Goal: Information Seeking & Learning: Learn about a topic

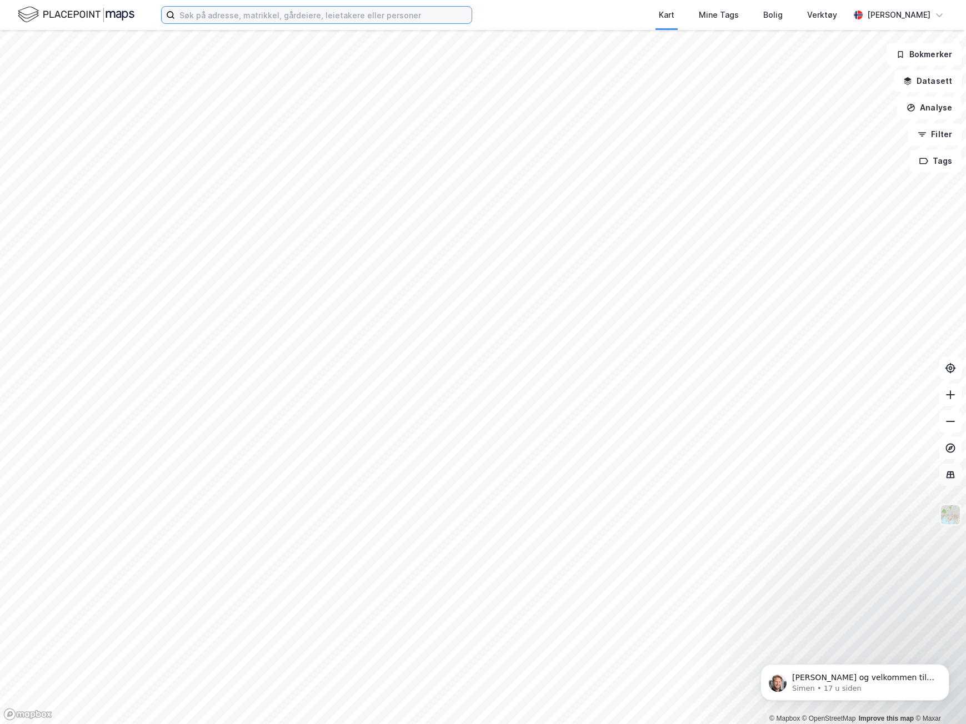
click at [222, 16] on input at bounding box center [323, 15] width 297 height 17
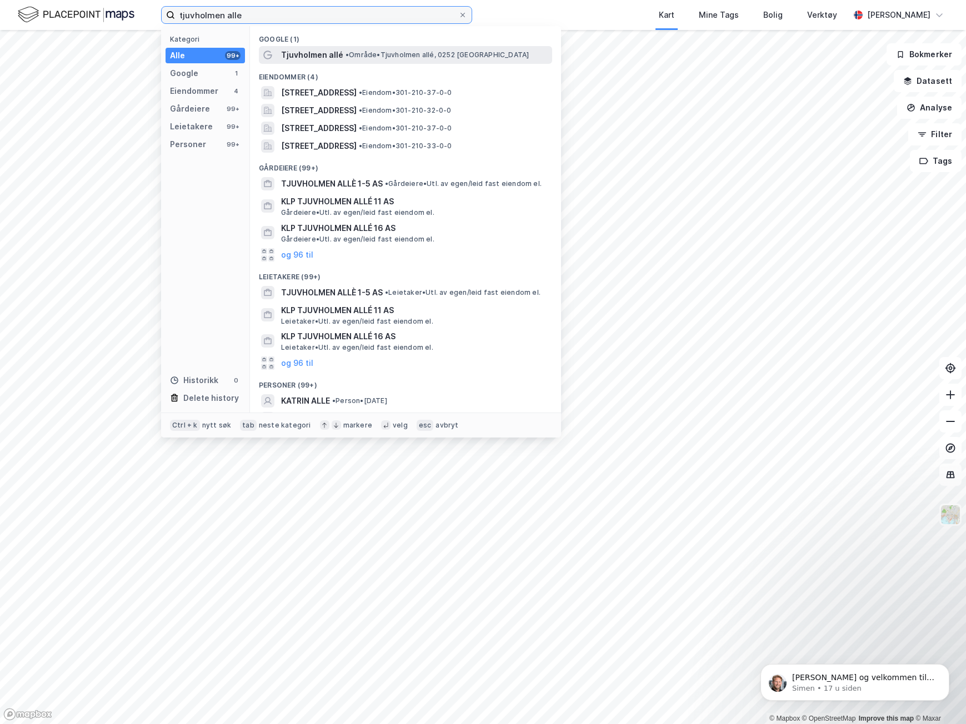
type input "tjuvholmen alle"
click at [304, 57] on span "Tjuvholmen allé" at bounding box center [312, 54] width 62 height 13
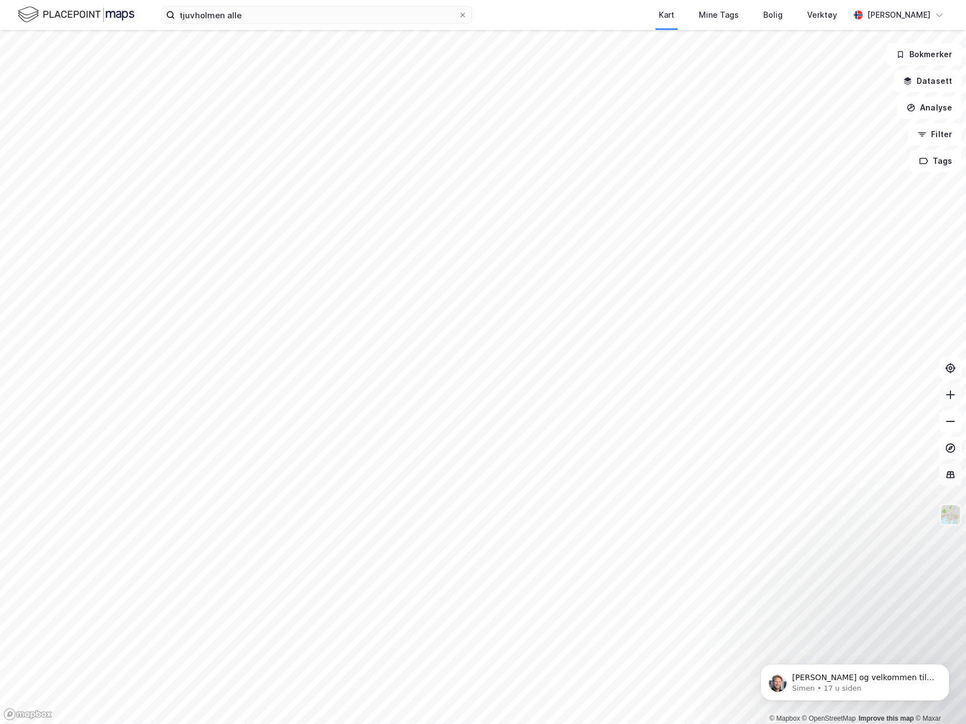
click at [953, 399] on icon at bounding box center [950, 394] width 11 height 11
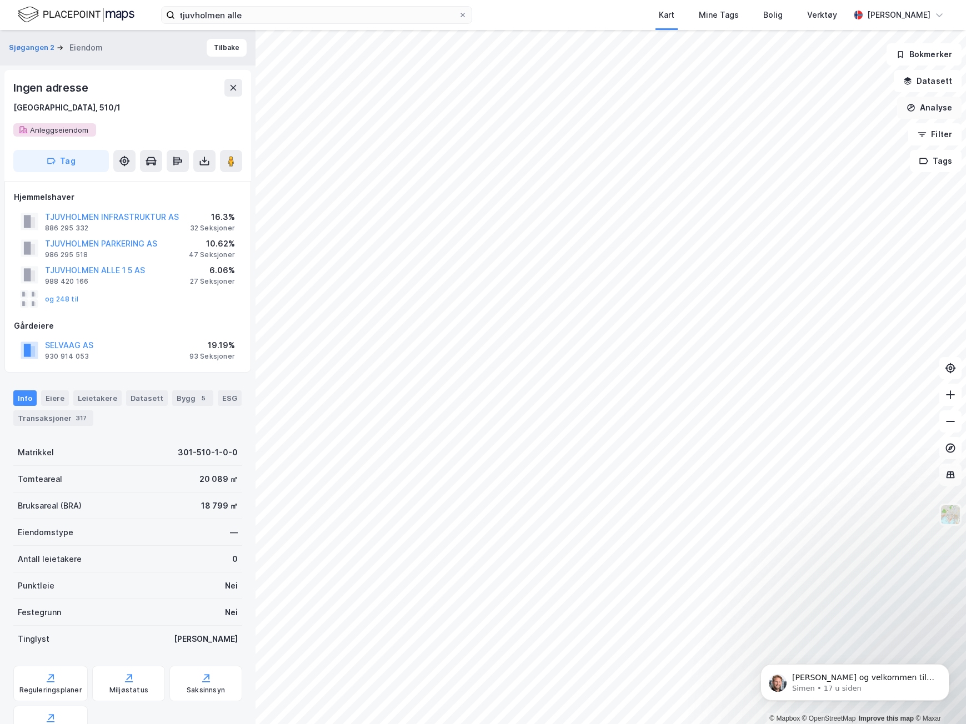
click at [940, 108] on button "Analyse" at bounding box center [929, 108] width 64 height 22
click at [942, 82] on button "Datasett" at bounding box center [928, 81] width 68 height 22
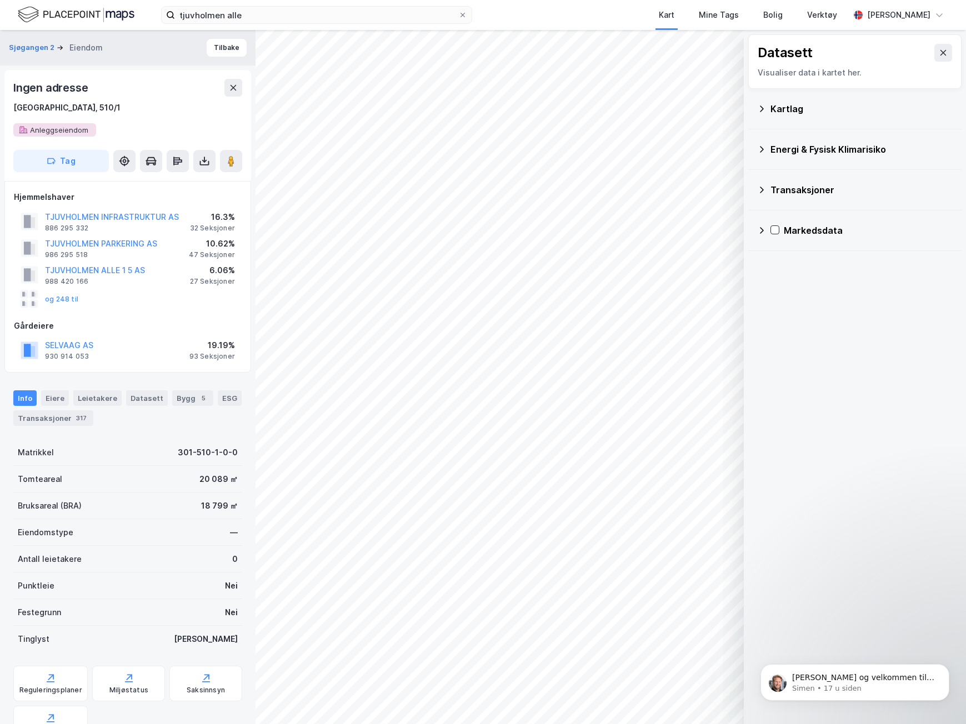
click at [756, 195] on div "Transaksjoner" at bounding box center [854, 190] width 213 height 41
click at [763, 189] on icon at bounding box center [762, 190] width 4 height 7
click at [758, 309] on icon at bounding box center [761, 310] width 9 height 9
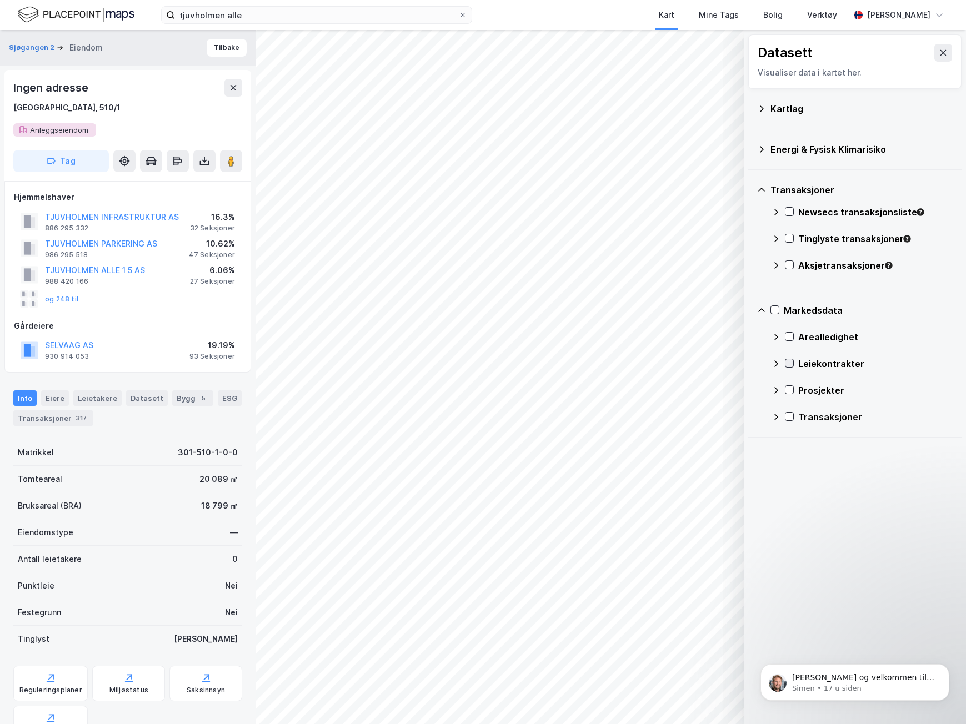
click at [786, 360] on icon at bounding box center [790, 363] width 8 height 8
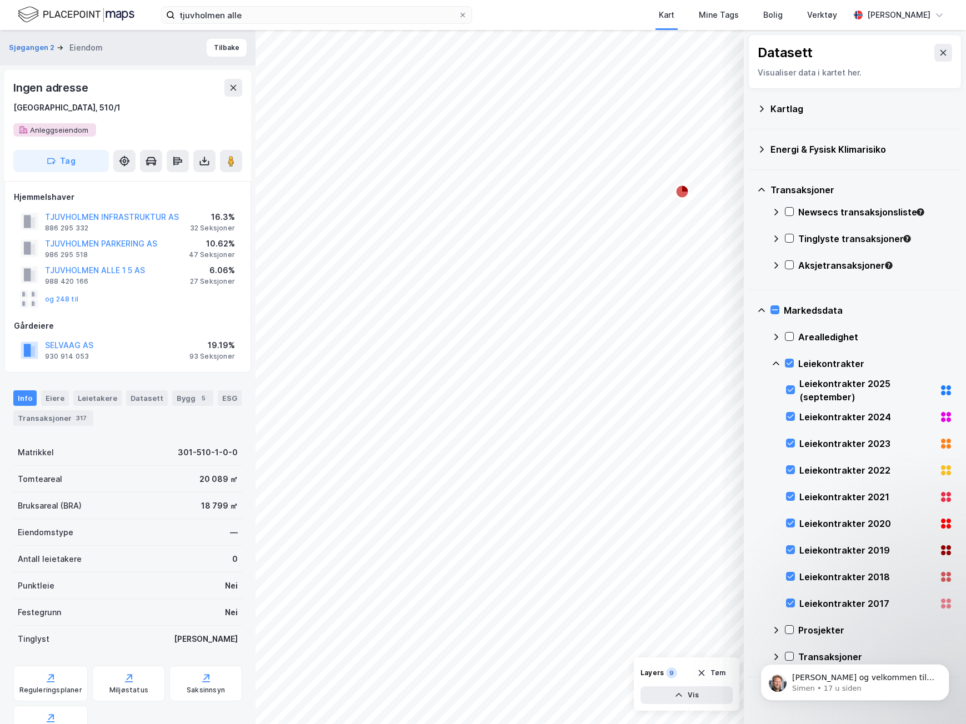
click at [796, 441] on div "Leiekontrakter 2023" at bounding box center [869, 444] width 167 height 27
drag, startPoint x: 789, startPoint y: 469, endPoint x: 791, endPoint y: 474, distance: 5.8
click at [789, 471] on icon at bounding box center [791, 470] width 8 height 8
click at [791, 495] on icon at bounding box center [791, 497] width 8 height 8
drag, startPoint x: 789, startPoint y: 521, endPoint x: 793, endPoint y: 541, distance: 19.7
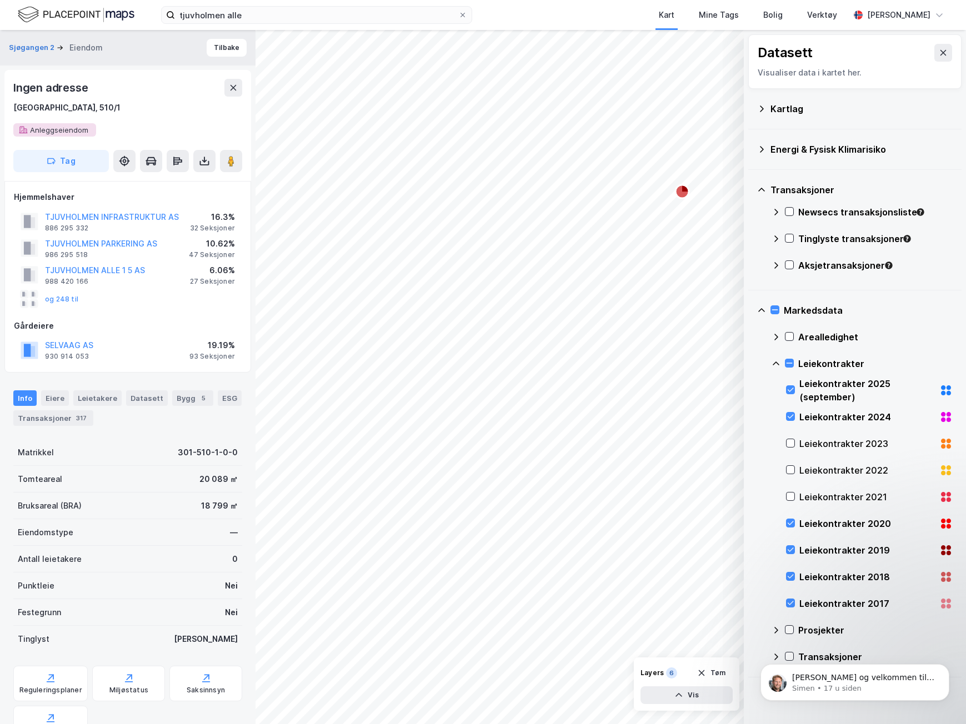
click at [789, 523] on icon at bounding box center [791, 523] width 8 height 8
click at [791, 550] on icon at bounding box center [791, 550] width 8 height 8
click at [792, 577] on icon at bounding box center [791, 577] width 6 height 4
click at [791, 602] on icon at bounding box center [791, 603] width 8 height 8
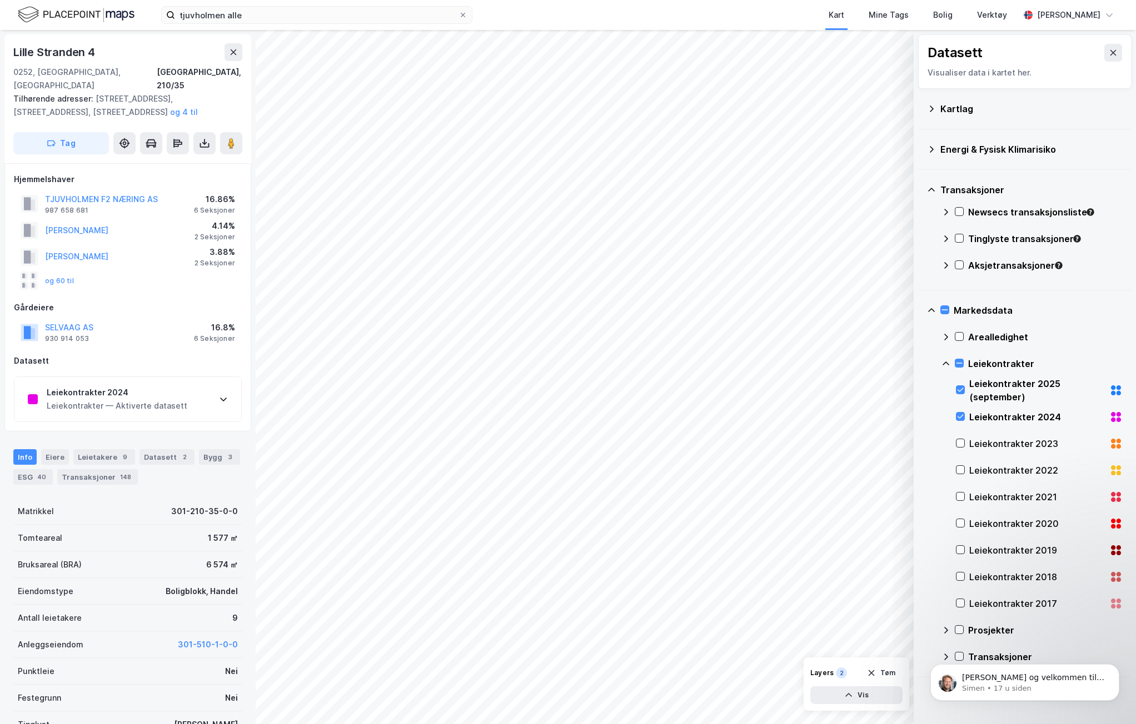
click at [226, 398] on icon at bounding box center [223, 400] width 7 height 4
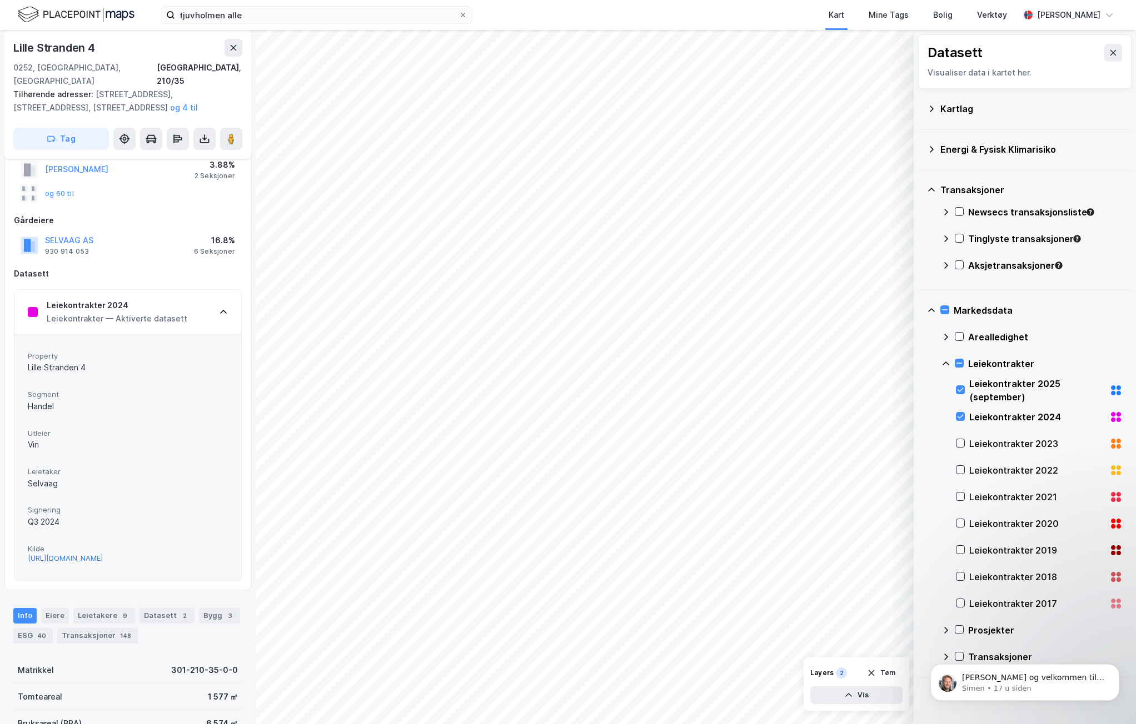
scroll to position [56, 0]
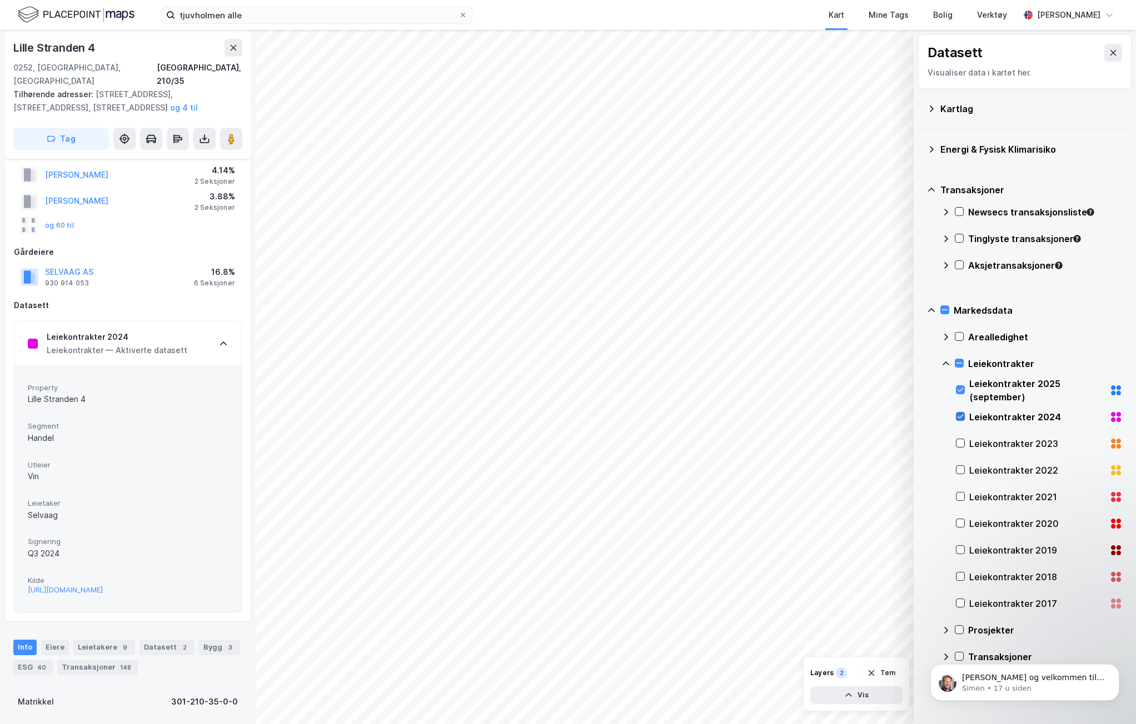
click at [959, 416] on icon at bounding box center [960, 417] width 8 height 8
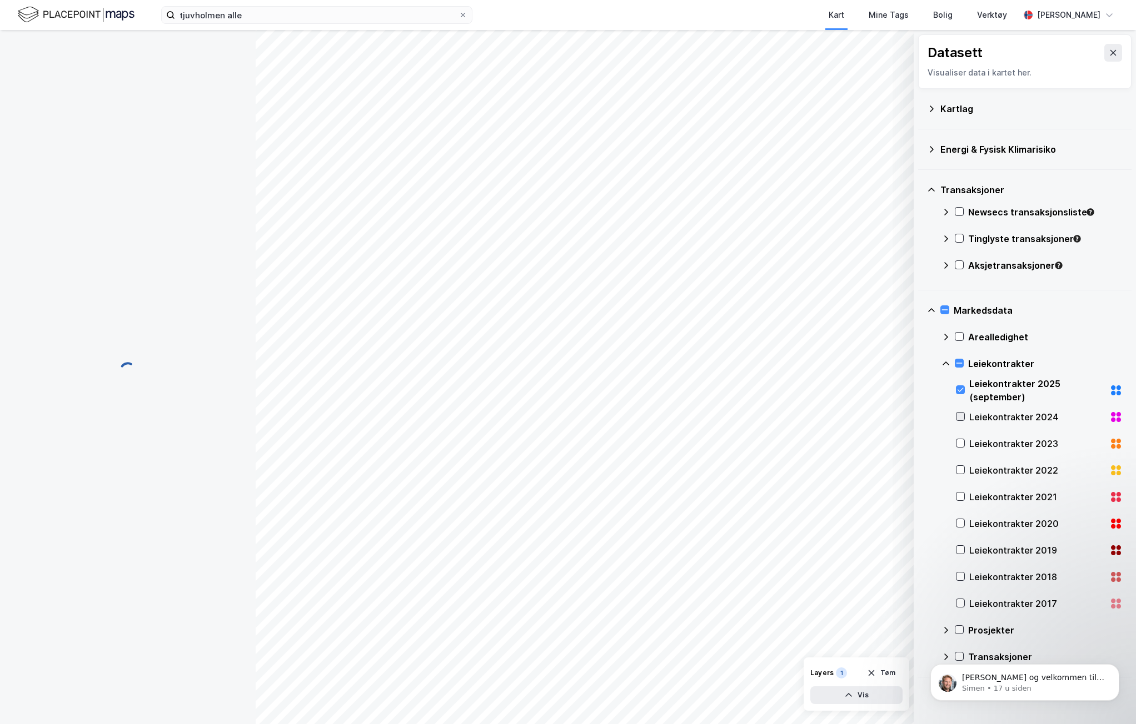
scroll to position [0, 0]
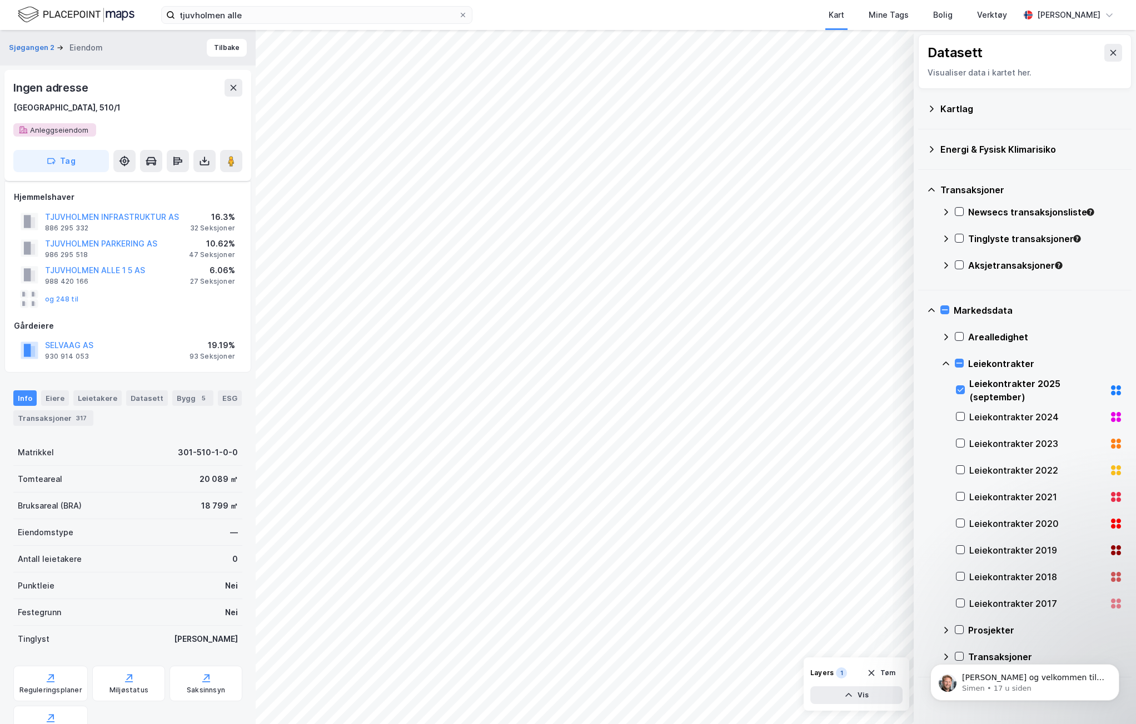
scroll to position [56, 0]
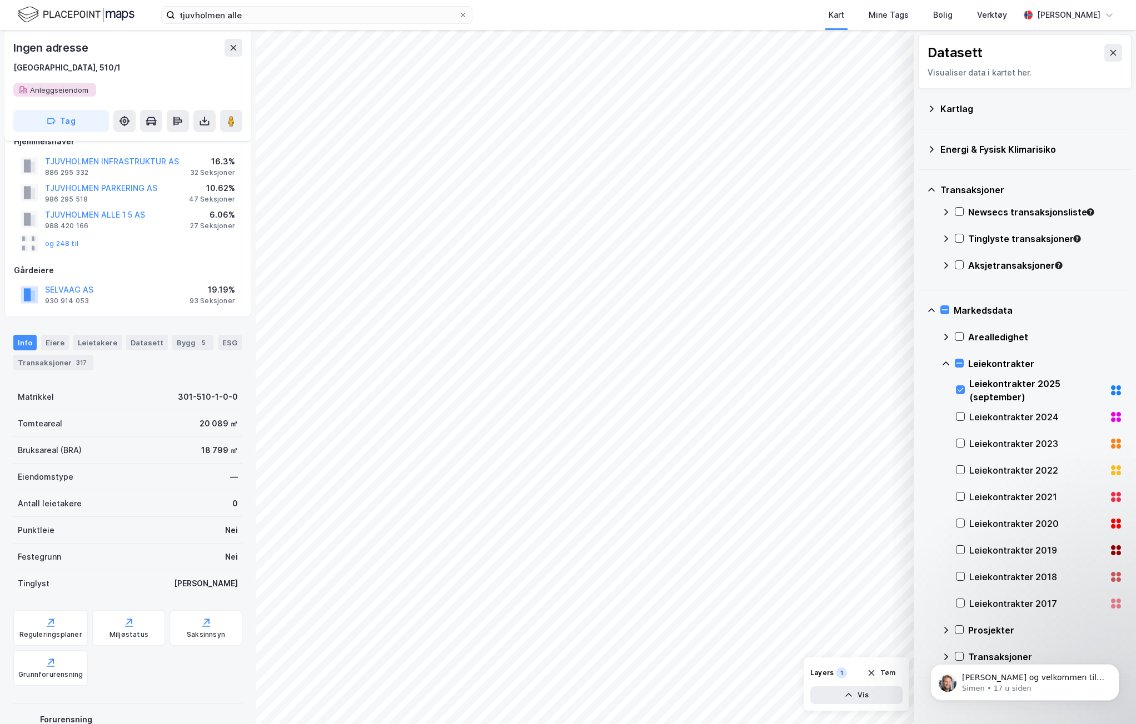
click at [966, 418] on div "Leiekontrakter 2024" at bounding box center [1039, 417] width 167 height 27
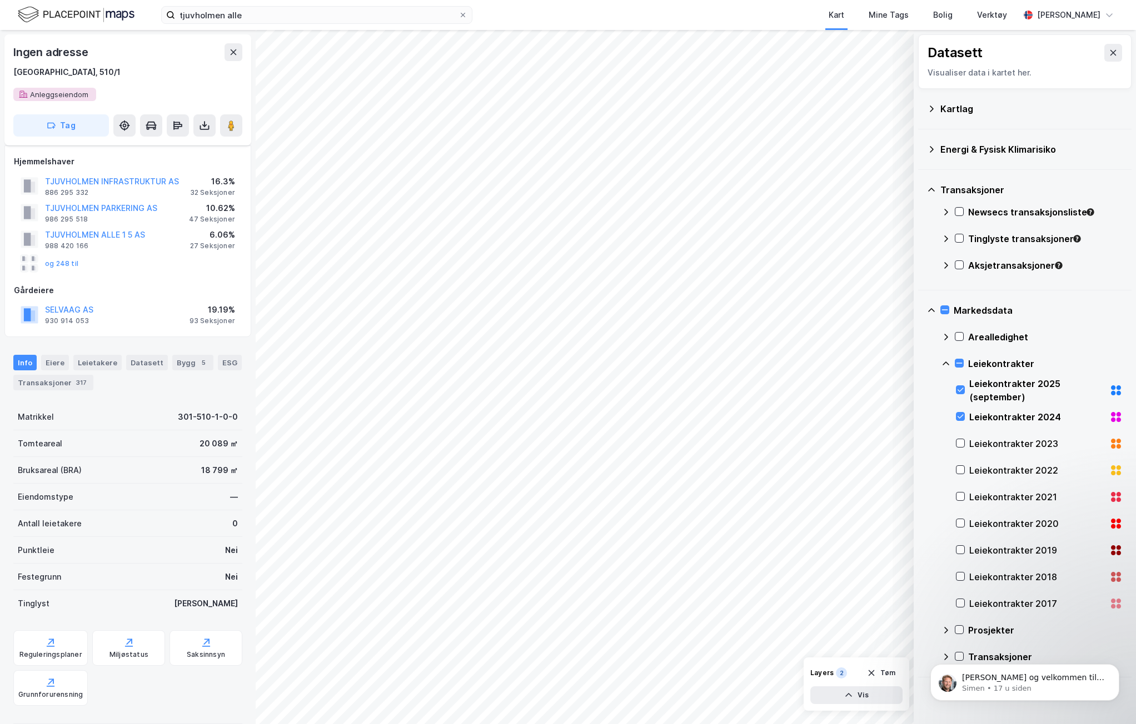
scroll to position [0, 0]
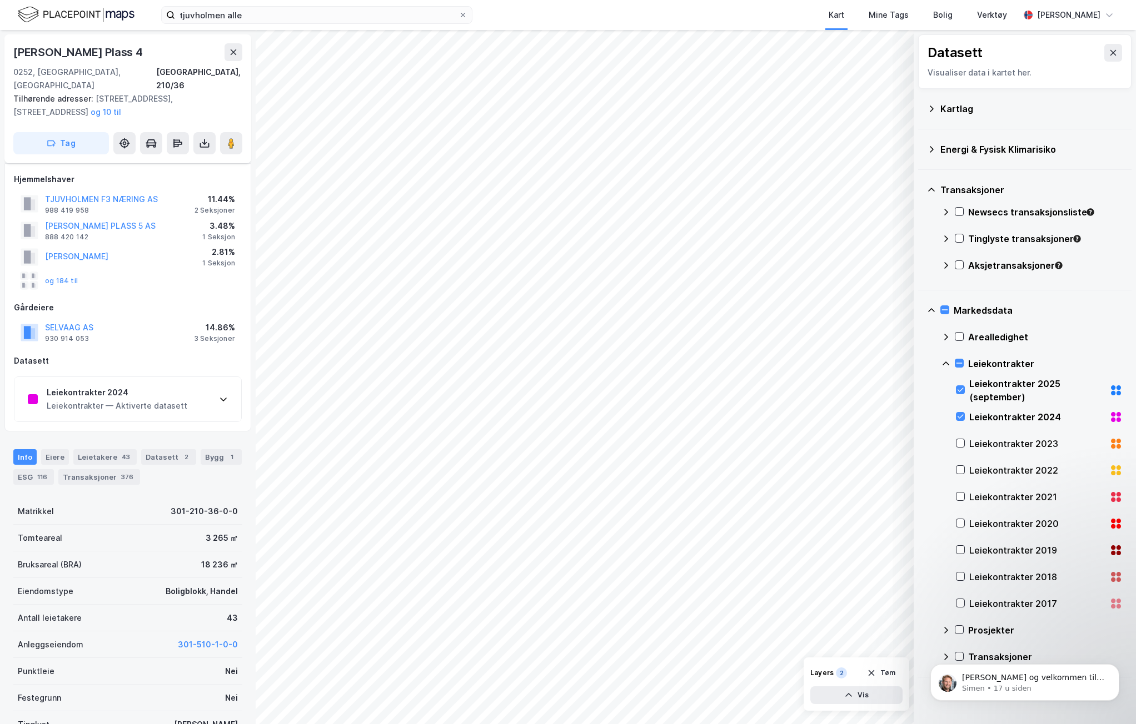
scroll to position [36, 0]
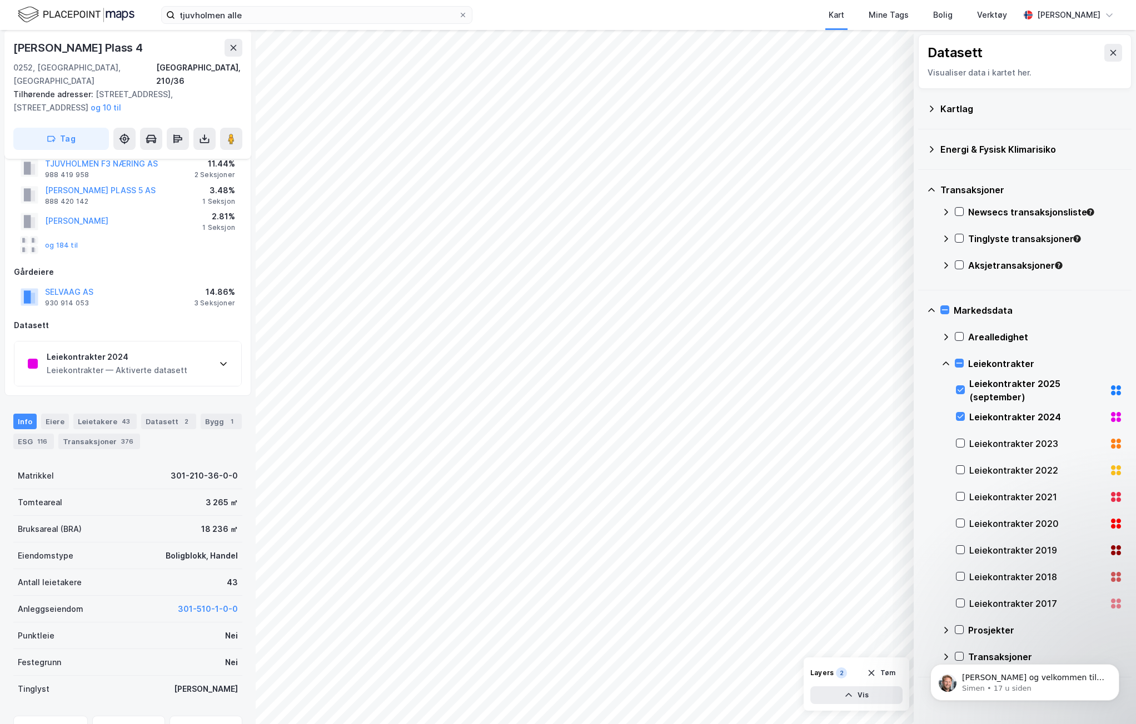
click at [225, 359] on icon at bounding box center [223, 363] width 9 height 9
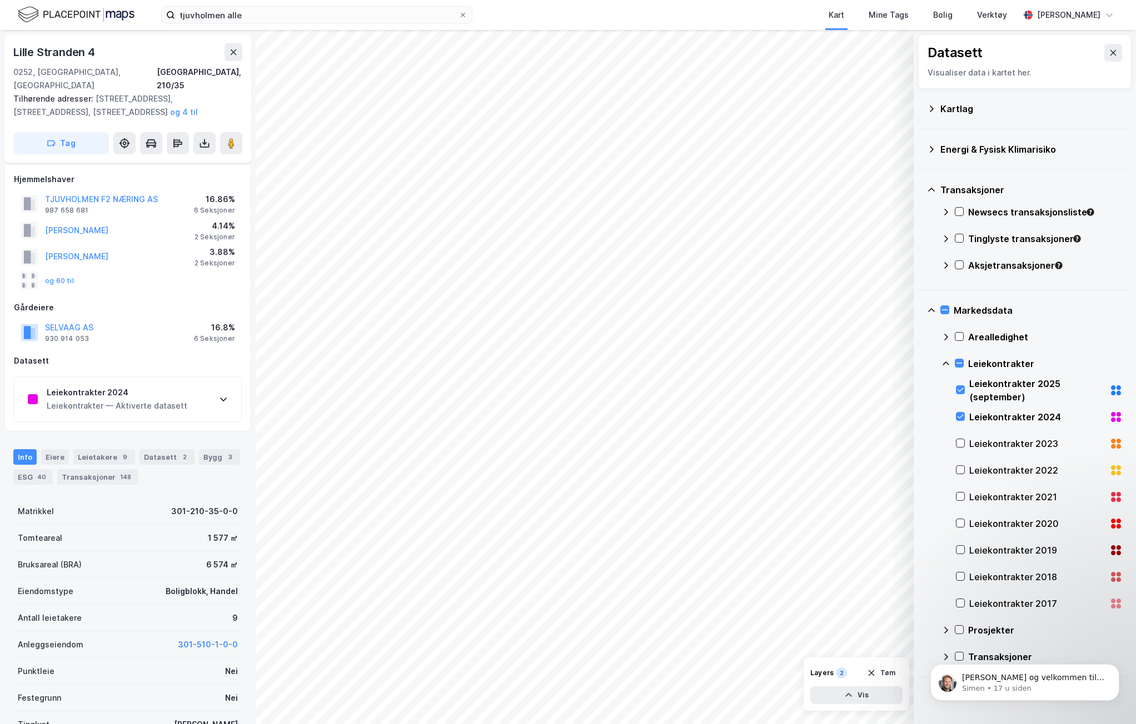
scroll to position [36, 0]
